Goal: Task Accomplishment & Management: Manage account settings

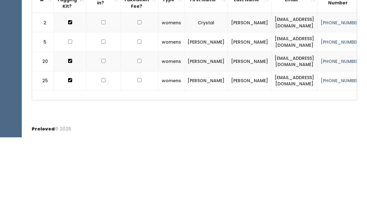
type input "C"
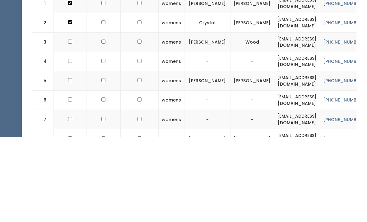
scroll to position [165, 0]
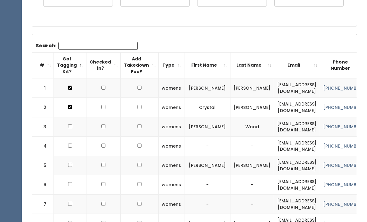
click at [77, 42] on input "Search:" at bounding box center [97, 46] width 79 height 8
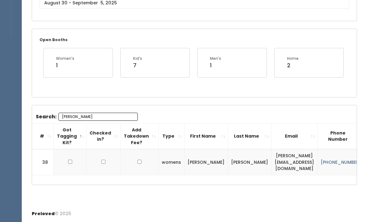
scroll to position [86, 0]
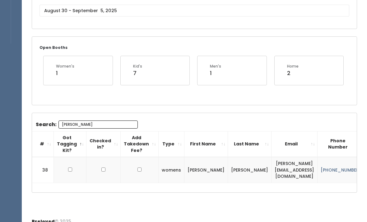
type input "Emma"
click at [74, 163] on td at bounding box center [70, 170] width 33 height 26
click at [64, 169] on td at bounding box center [70, 170] width 33 height 26
click at [68, 167] on input "checkbox" at bounding box center [69, 169] width 4 height 4
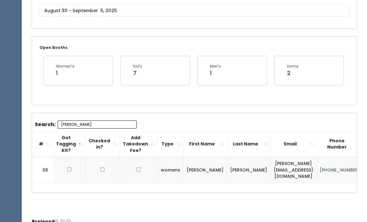
checkbox input "true"
click at [100, 123] on input "Emma" at bounding box center [97, 124] width 79 height 8
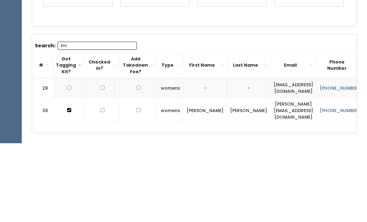
type input "E"
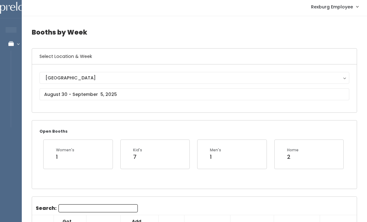
scroll to position [0, 0]
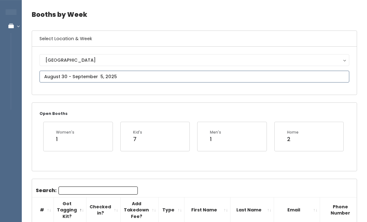
click at [128, 76] on input "text" at bounding box center [194, 77] width 310 height 12
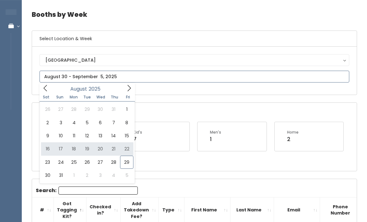
type input "August 16 to August 22"
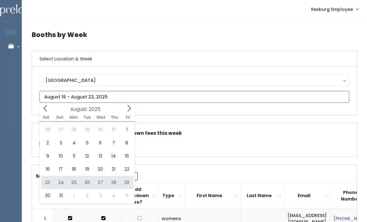
type input "[DATE] to [DATE]"
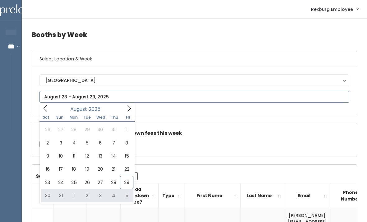
type input "August 30 to September 5"
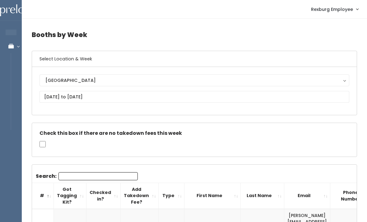
click at [107, 177] on input "Search:" at bounding box center [97, 176] width 79 height 8
